Goal: Task Accomplishment & Management: Use online tool/utility

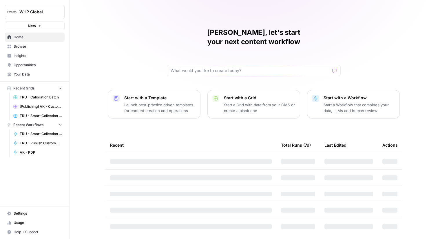
click at [35, 14] on span "WHP Global" at bounding box center [36, 12] width 35 height 6
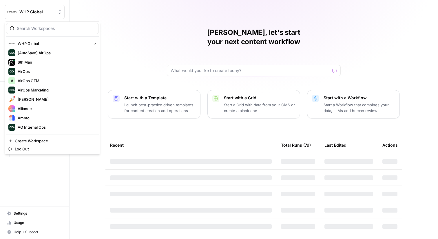
click at [43, 25] on div at bounding box center [52, 28] width 93 height 11
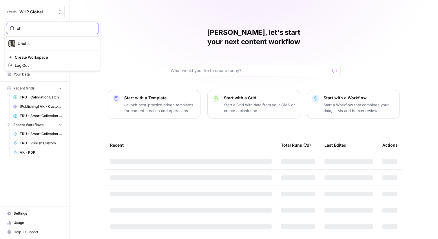
type input "uh"
click at [41, 41] on span "Uhubs" at bounding box center [56, 44] width 77 height 6
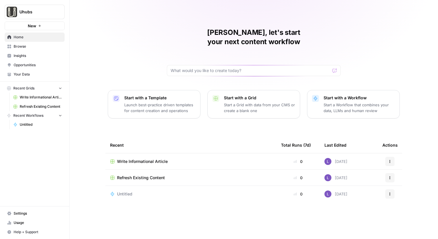
click at [35, 55] on span "Insights" at bounding box center [38, 55] width 48 height 5
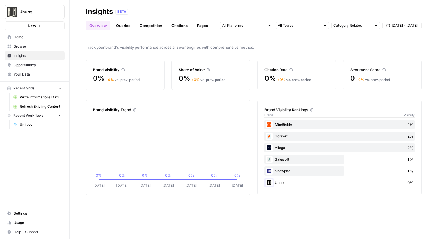
click at [36, 64] on span "Opportunities" at bounding box center [38, 64] width 48 height 5
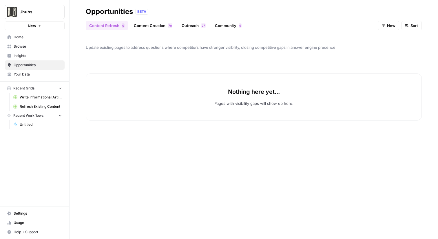
click at [142, 26] on link "Content Creation 0 7" at bounding box center [153, 25] width 46 height 9
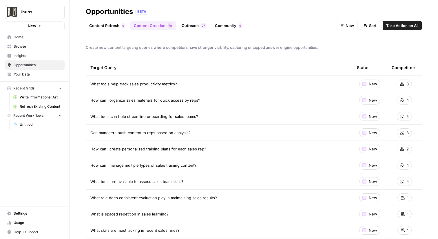
click at [103, 26] on link "Content Refresh 0" at bounding box center [107, 25] width 42 height 9
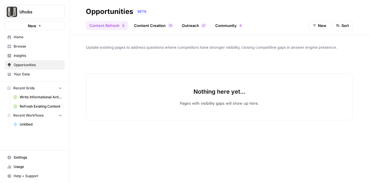
click at [149, 24] on link "Content Creation 0 7" at bounding box center [153, 25] width 46 height 9
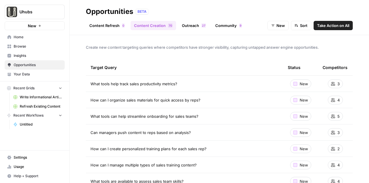
click at [98, 29] on link "Content Refresh 0" at bounding box center [107, 25] width 42 height 9
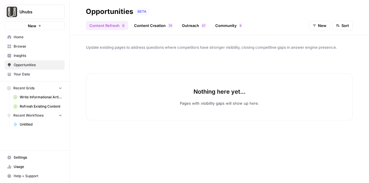
click at [38, 39] on span "Home" at bounding box center [38, 37] width 48 height 5
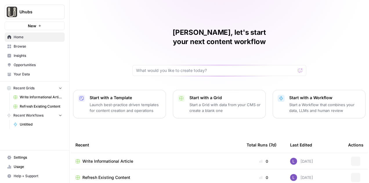
click at [38, 53] on link "Insights" at bounding box center [35, 55] width 60 height 9
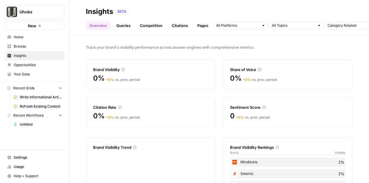
click at [37, 63] on span "Opportunities" at bounding box center [38, 64] width 48 height 5
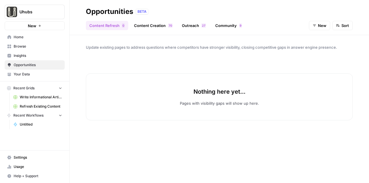
click at [37, 53] on span "Insights" at bounding box center [38, 55] width 48 height 5
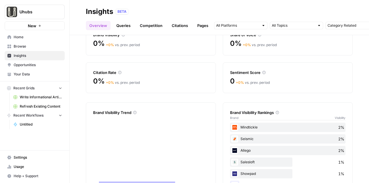
scroll to position [59, 0]
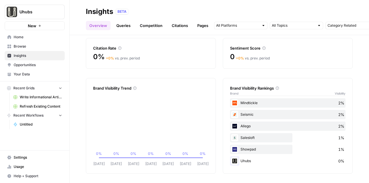
click at [130, 27] on link "Queries" at bounding box center [123, 25] width 21 height 9
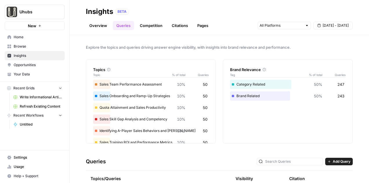
click at [201, 23] on link "Pages" at bounding box center [203, 25] width 18 height 9
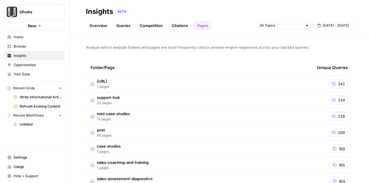
click at [36, 45] on span "Browse" at bounding box center [38, 46] width 48 height 5
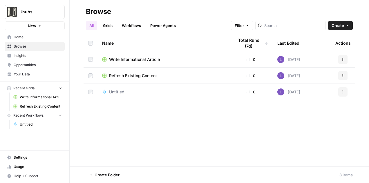
click at [44, 55] on span "Insights" at bounding box center [38, 55] width 48 height 5
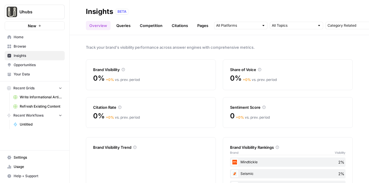
click at [44, 68] on link "Opportunities" at bounding box center [35, 64] width 60 height 9
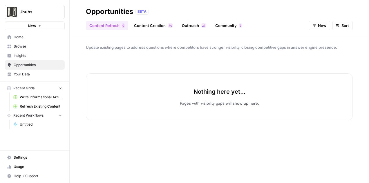
click at [44, 66] on span "Opportunities" at bounding box center [38, 64] width 48 height 5
click at [167, 18] on div "Content Refresh 0 Content Creation 0 7 Outreach 7 2 Community 9 New Sort" at bounding box center [219, 23] width 267 height 14
click at [167, 28] on link "Content Creation 0 7" at bounding box center [153, 25] width 46 height 9
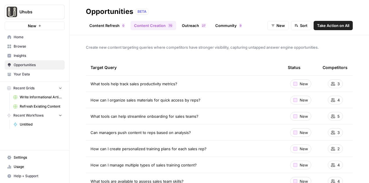
click at [199, 27] on link "Outreach 7 2" at bounding box center [193, 25] width 31 height 9
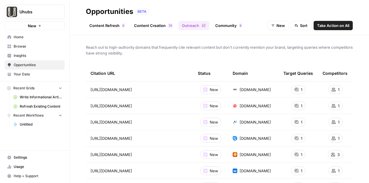
click at [224, 26] on link "Community 9" at bounding box center [229, 25] width 34 height 9
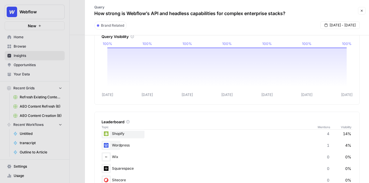
scroll to position [34, 0]
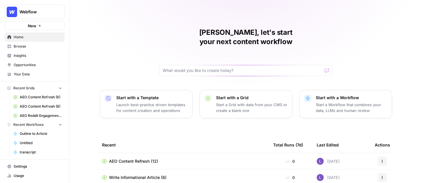
click at [35, 73] on span "Your Data" at bounding box center [38, 74] width 48 height 5
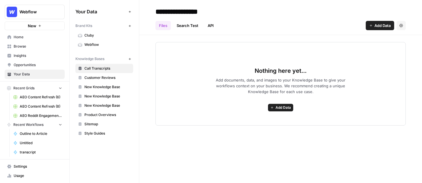
click at [335, 26] on icon "button" at bounding box center [370, 25] width 3 height 3
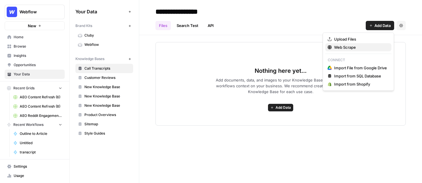
click at [335, 46] on span "Web Scrape" at bounding box center [360, 47] width 53 height 6
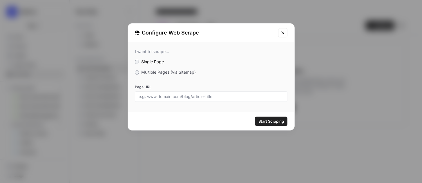
click at [181, 73] on span "Multiple Pages (via Sitemap)" at bounding box center [168, 72] width 55 height 5
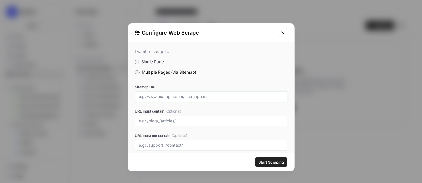
click at [171, 97] on input "Sitemap URL" at bounding box center [211, 96] width 145 height 5
drag, startPoint x: 148, startPoint y: 96, endPoint x: 187, endPoint y: 95, distance: 38.9
click at [187, 95] on input "Sitemap URL" at bounding box center [211, 96] width 145 height 5
click at [147, 121] on input "URL must contain (Optional)" at bounding box center [211, 120] width 145 height 5
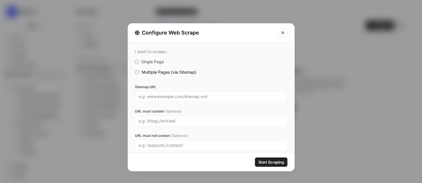
click at [282, 29] on button "Close modal" at bounding box center [282, 32] width 9 height 9
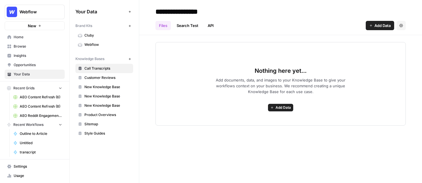
click at [27, 40] on link "Home" at bounding box center [35, 36] width 60 height 9
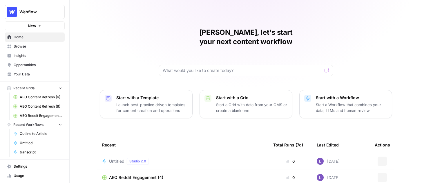
click at [335, 102] on p "Start a Workflow that combines your data, LLMs and human review" at bounding box center [351, 108] width 71 height 12
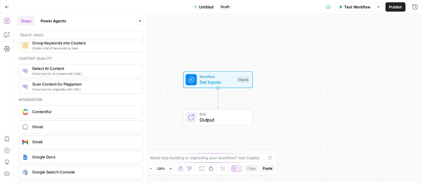
scroll to position [1122, 0]
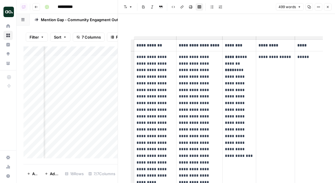
scroll to position [0, 30]
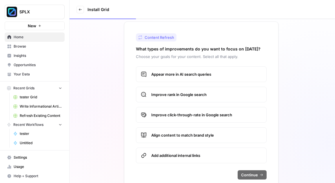
click at [41, 40] on link "Home" at bounding box center [35, 36] width 60 height 9
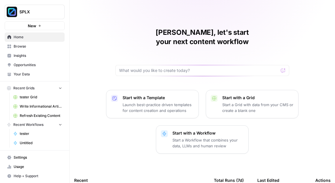
click at [33, 17] on button "SPLX" at bounding box center [35, 12] width 60 height 14
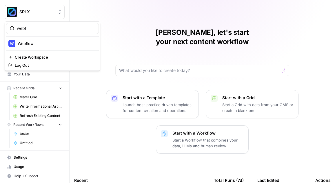
type input "webf"
click at [54, 44] on span "Webflow" at bounding box center [56, 44] width 77 height 6
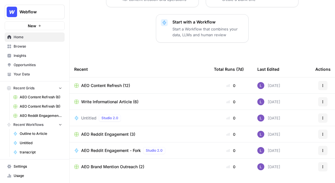
scroll to position [119, 0]
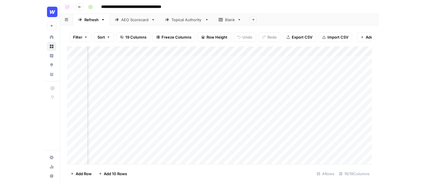
scroll to position [0, 817]
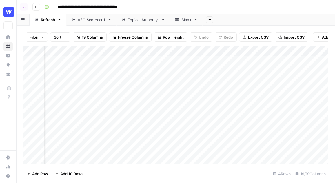
click at [173, 61] on div "Add Column" at bounding box center [175, 105] width 305 height 118
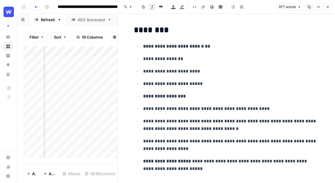
click at [330, 6] on button "Close" at bounding box center [328, 7] width 8 height 8
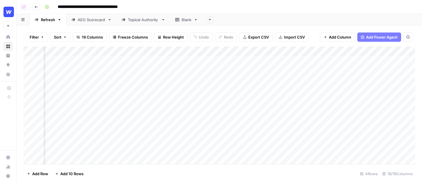
click at [11, 36] on link "Home" at bounding box center [7, 36] width 9 height 9
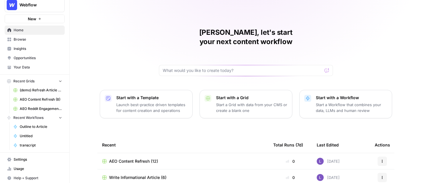
scroll to position [7, 0]
click at [45, 66] on span "Your Data" at bounding box center [38, 66] width 48 height 5
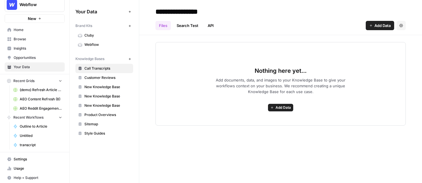
click at [129, 27] on icon "button" at bounding box center [129, 25] width 3 height 3
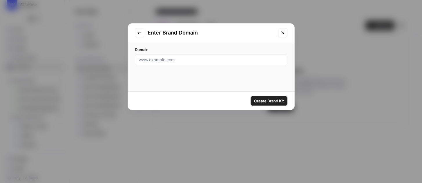
click at [284, 35] on icon "Close modal" at bounding box center [282, 32] width 5 height 5
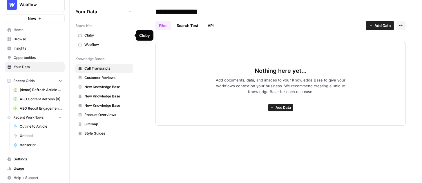
click at [98, 37] on span "Cluby" at bounding box center [107, 35] width 46 height 5
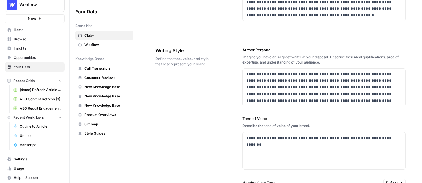
scroll to position [400, 0]
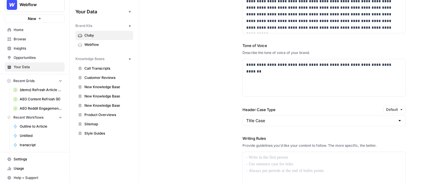
click at [36, 49] on span "Insights" at bounding box center [38, 48] width 48 height 5
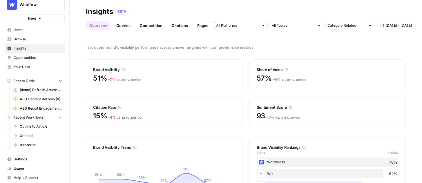
click at [253, 24] on input "text" at bounding box center [237, 26] width 43 height 6
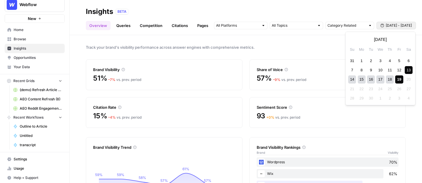
click at [335, 26] on span "[DATE] - [DATE]" at bounding box center [399, 25] width 26 height 5
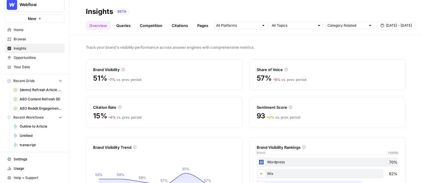
click at [282, 53] on div "Track your brand's visibility performance across answer engines with comprehens…" at bounding box center [246, 109] width 352 height 148
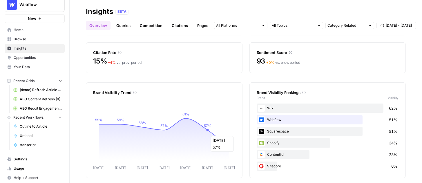
scroll to position [53, 0]
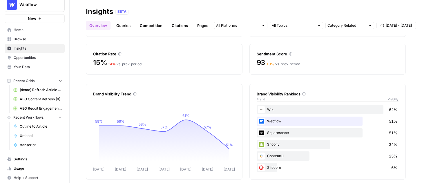
click at [121, 26] on link "Queries" at bounding box center [123, 25] width 21 height 9
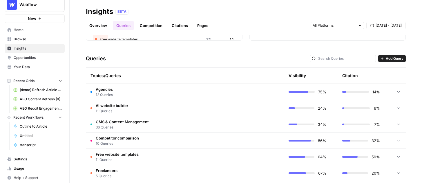
scroll to position [125, 0]
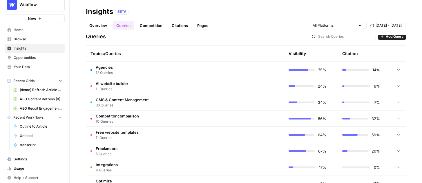
click at [130, 72] on td "Agencies 12 Queries" at bounding box center [157, 70] width 143 height 16
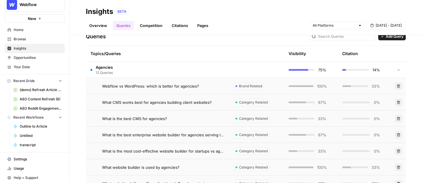
click at [178, 85] on span "Webflow vs WordPress: which is better for agencies?" at bounding box center [150, 86] width 97 height 6
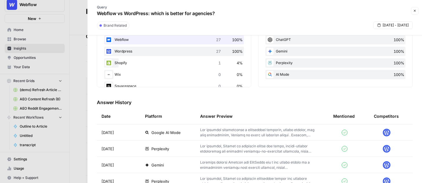
scroll to position [132, 0]
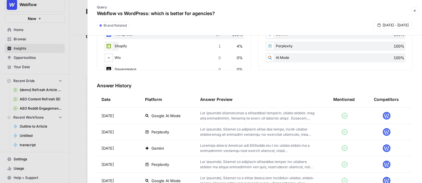
click at [156, 116] on span "Google AI Mode" at bounding box center [165, 116] width 29 height 6
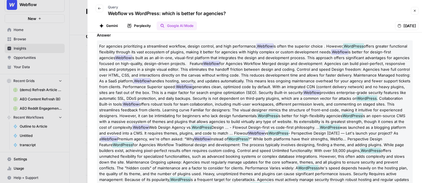
scroll to position [152, 0]
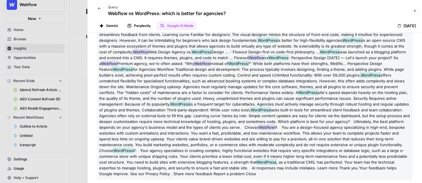
click at [335, 10] on icon "button" at bounding box center [414, 10] width 3 height 3
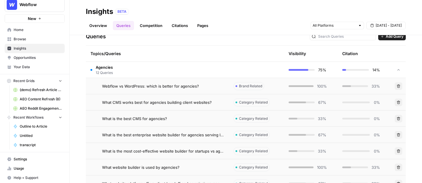
click at [131, 72] on td "Agencies 12 Queries" at bounding box center [157, 70] width 143 height 16
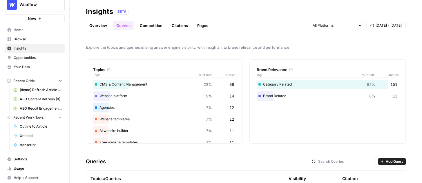
click at [145, 24] on link "Competition" at bounding box center [151, 25] width 30 height 9
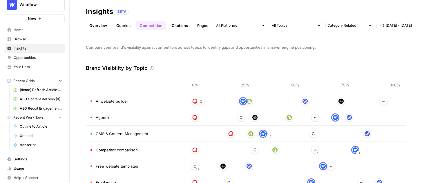
click at [125, 24] on link "Queries" at bounding box center [123, 25] width 21 height 9
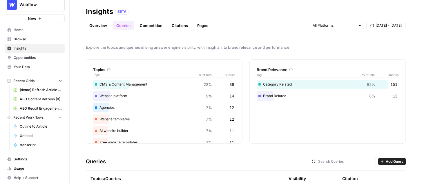
click at [160, 24] on link "Competition" at bounding box center [151, 25] width 30 height 9
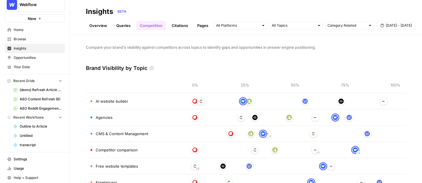
click at [182, 27] on link "Citations" at bounding box center [179, 25] width 23 height 9
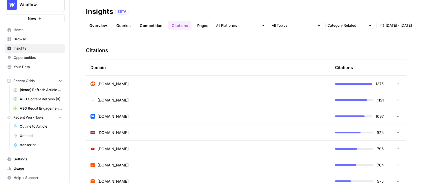
scroll to position [132, 0]
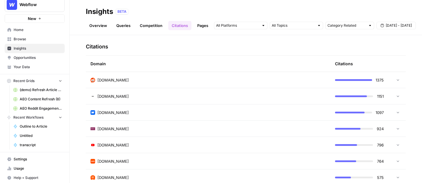
click at [187, 78] on div "[DOMAIN_NAME]" at bounding box center [207, 80] width 235 height 6
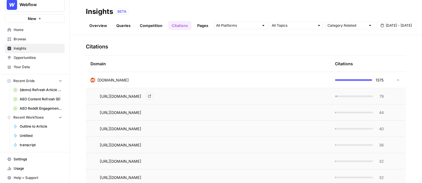
click at [316, 98] on div "[URL][DOMAIN_NAME] Go to page" at bounding box center [213, 96] width 226 height 7
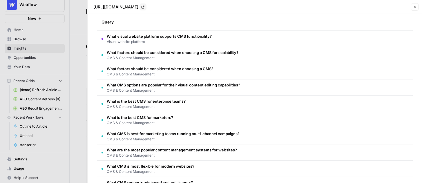
scroll to position [129, 0]
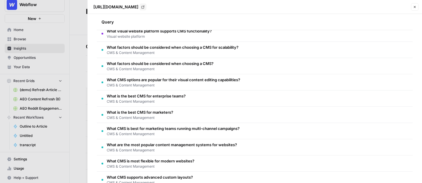
click at [167, 31] on span "What visual website platform supports CMS functionality?" at bounding box center [159, 31] width 105 height 6
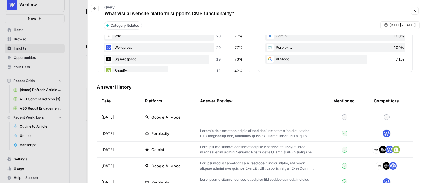
scroll to position [0, 0]
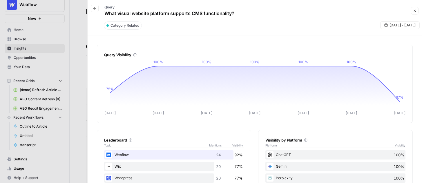
click at [335, 11] on icon "button" at bounding box center [414, 10] width 3 height 3
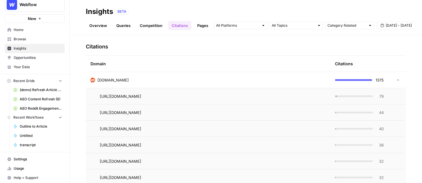
click at [198, 78] on div "[DOMAIN_NAME]" at bounding box center [207, 80] width 235 height 6
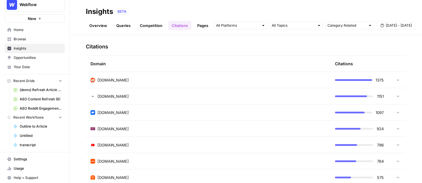
click at [200, 25] on link "Pages" at bounding box center [203, 25] width 18 height 9
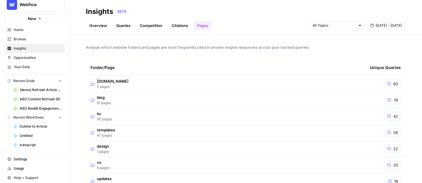
click at [120, 101] on td "blog 81 pages" at bounding box center [225, 100] width 279 height 16
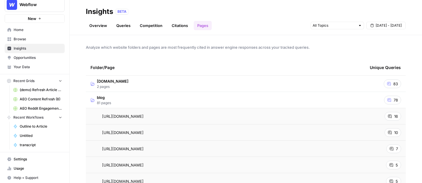
click at [335, 116] on span "16" at bounding box center [396, 116] width 4 height 6
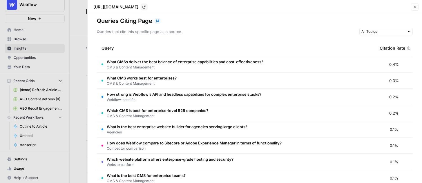
scroll to position [3, 0]
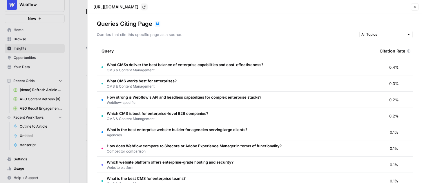
click at [335, 6] on icon "button" at bounding box center [414, 6] width 3 height 3
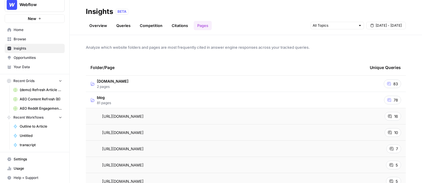
click at [95, 29] on link "Overview" at bounding box center [98, 25] width 25 height 9
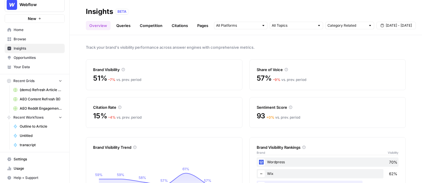
click at [26, 57] on span "Opportunities" at bounding box center [38, 57] width 48 height 5
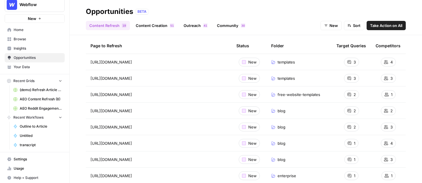
scroll to position [24, 0]
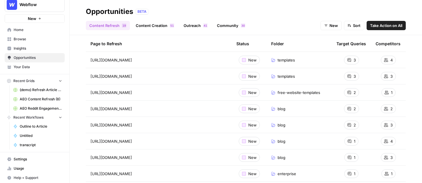
click at [335, 28] on span "Take Action on All" at bounding box center [386, 26] width 32 height 6
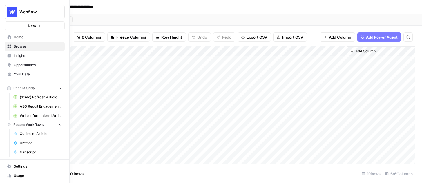
click at [15, 64] on span "Opportunities" at bounding box center [38, 64] width 48 height 5
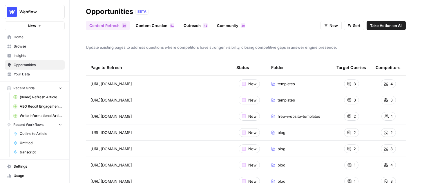
click at [148, 29] on link "Content Creation 1 5" at bounding box center [155, 25] width 46 height 9
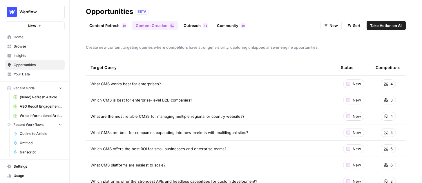
click at [193, 28] on link "Outreach 1 4" at bounding box center [195, 25] width 31 height 9
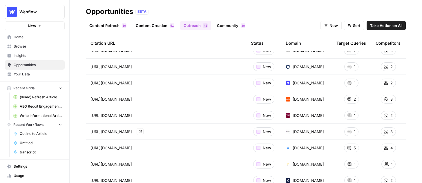
scroll to position [34, 0]
click at [335, 23] on span "Take Action on All" at bounding box center [386, 26] width 32 height 6
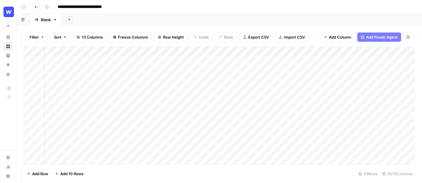
scroll to position [1, 0]
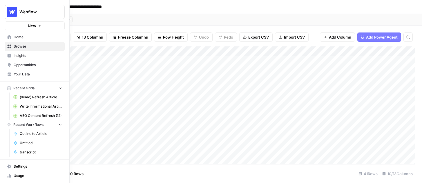
click at [26, 65] on span "Opportunities" at bounding box center [38, 64] width 48 height 5
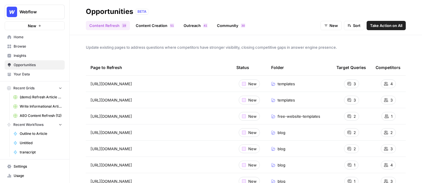
click at [230, 28] on link "Community 0 3" at bounding box center [230, 25] width 35 height 9
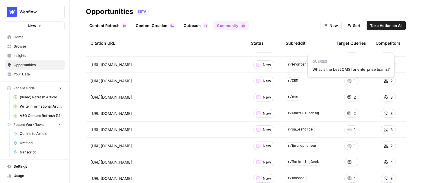
scroll to position [36, 0]
click at [335, 28] on button "Take Action on All" at bounding box center [386, 25] width 39 height 9
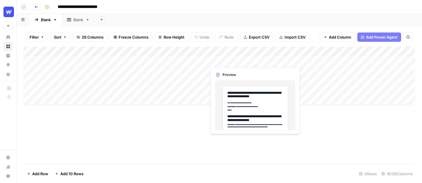
click at [222, 63] on div "Add Column" at bounding box center [218, 75] width 391 height 59
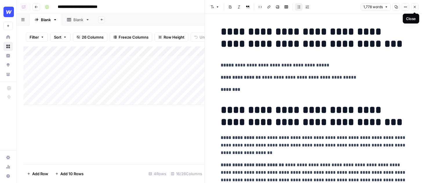
click at [415, 7] on icon "button" at bounding box center [414, 6] width 3 height 3
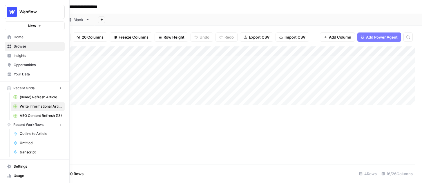
click at [8, 37] on icon at bounding box center [10, 37] width 4 height 4
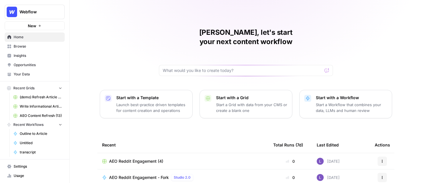
click at [311, 102] on button "Start with a Workflow Start a Workflow that combines your data, LLMs and human …" at bounding box center [345, 104] width 93 height 28
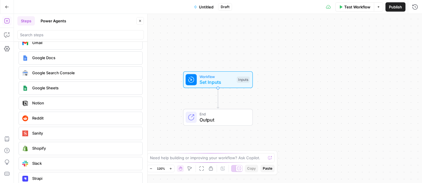
scroll to position [1122, 0]
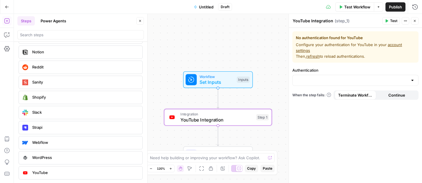
drag, startPoint x: 67, startPoint y: 173, endPoint x: 312, endPoint y: 1, distance: 298.8
